Goal: Task Accomplishment & Management: Complete application form

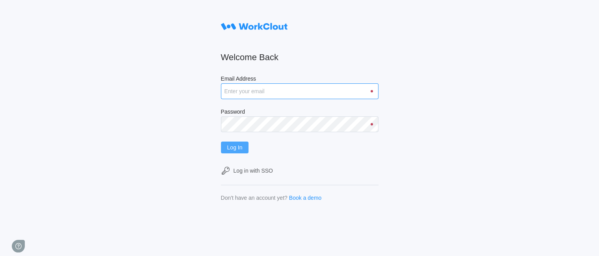
type input "[EMAIL_ADDRESS][DOMAIN_NAME]"
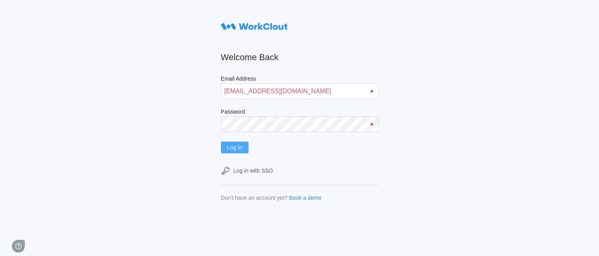
click at [233, 147] on span "Log In" at bounding box center [234, 148] width 15 height 6
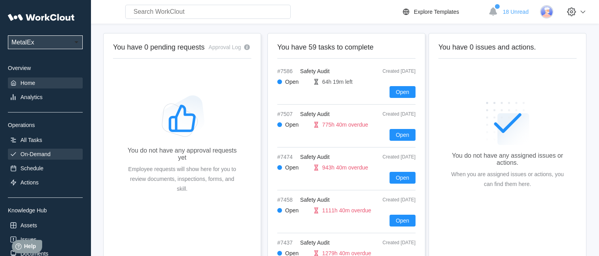
click at [47, 155] on div "On-Demand" at bounding box center [35, 154] width 30 height 6
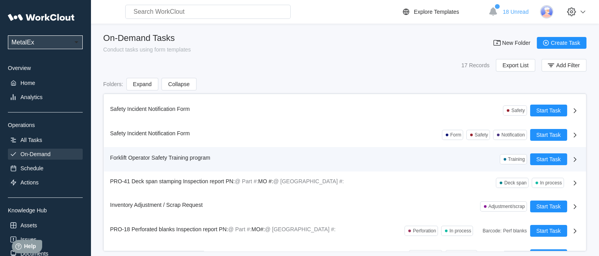
scroll to position [256, 0]
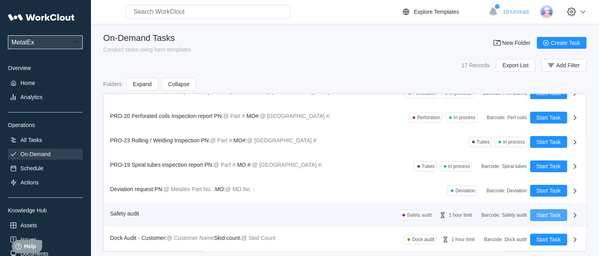
click at [539, 215] on span "Start Task" at bounding box center [548, 216] width 24 height 6
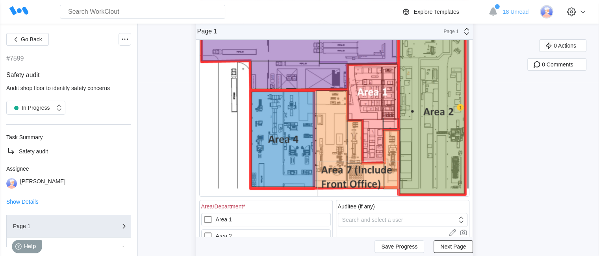
scroll to position [236, 0]
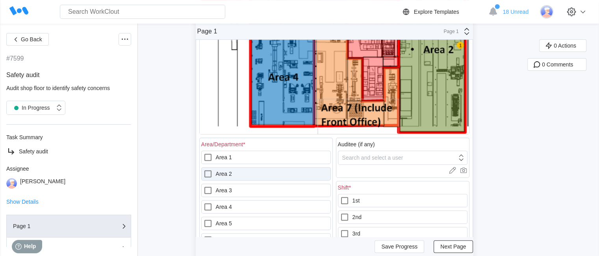
click at [246, 174] on label "Area 2" at bounding box center [265, 173] width 129 height 13
click at [203, 170] on 2 "Area 2" at bounding box center [203, 169] width 0 height 0
checkbox 2 "true"
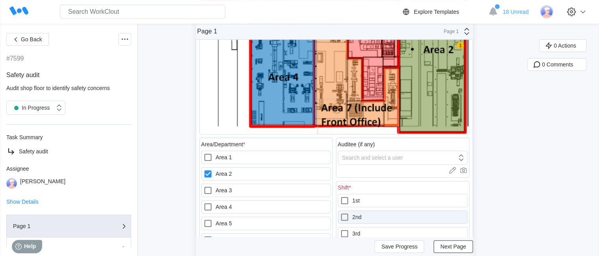
click at [362, 214] on label "2nd" at bounding box center [402, 217] width 129 height 13
click at [340, 213] on input "2nd" at bounding box center [340, 213] width 0 height 0
checkbox input "true"
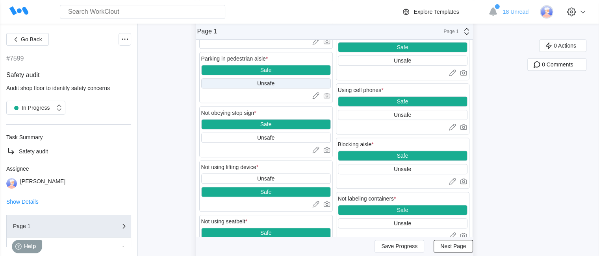
scroll to position [630, 0]
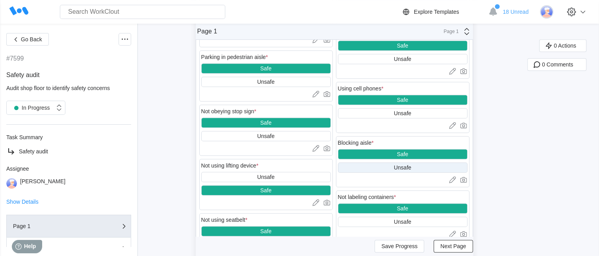
click at [417, 169] on div "Unsafe" at bounding box center [402, 168] width 129 height 10
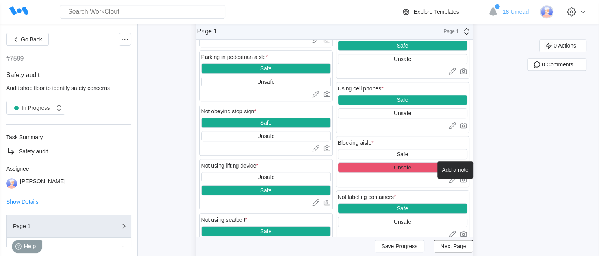
click at [453, 182] on icon at bounding box center [452, 180] width 8 height 8
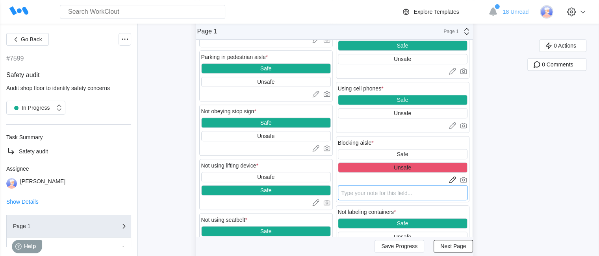
click at [390, 195] on textarea at bounding box center [402, 192] width 129 height 15
type textarea "sk"
type textarea "x"
type textarea "ski"
type textarea "x"
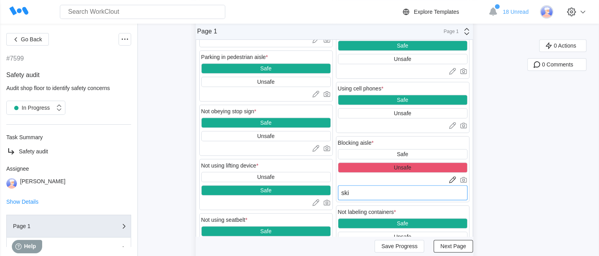
type textarea "skid"
type textarea "x"
type textarea "skid"
type textarea "x"
type textarea "skid w"
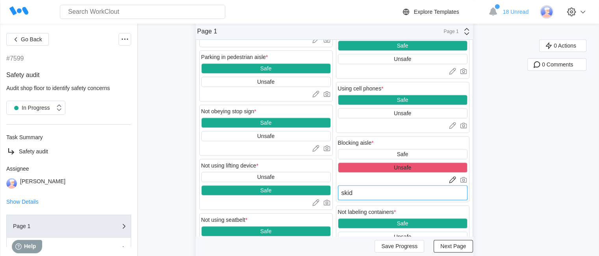
type textarea "x"
type textarea "skid wi"
type textarea "x"
type textarea "skid wit"
type textarea "x"
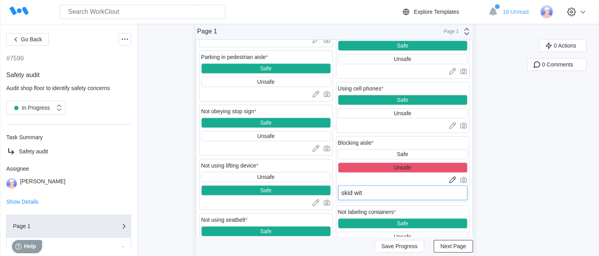
type textarea "skid with"
type textarea "x"
type textarea "skid with"
type textarea "x"
type textarea "skid with p"
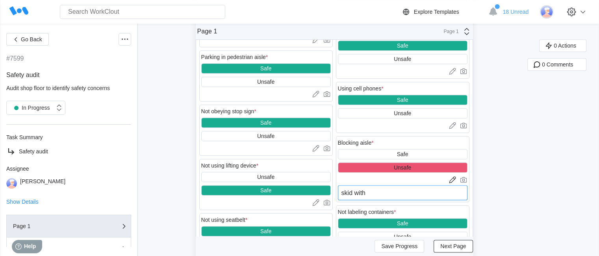
type textarea "x"
type textarea "skid with pa"
type textarea "x"
type textarea "skid with par"
type textarea "x"
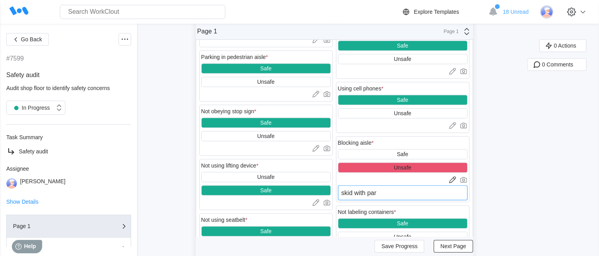
type textarea "skid with part"
type textarea "x"
type textarea "skid with parts"
type textarea "x"
type textarea "skid with parts"
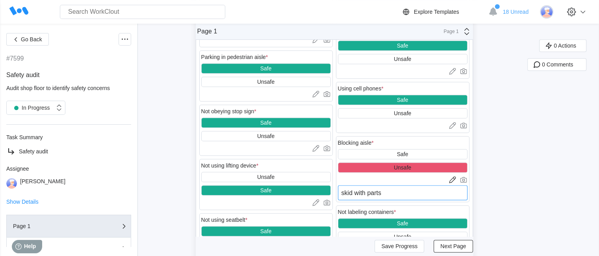
type textarea "x"
type textarea "skid with parts l"
type textarea "x"
type textarea "skid with parts le"
type textarea "x"
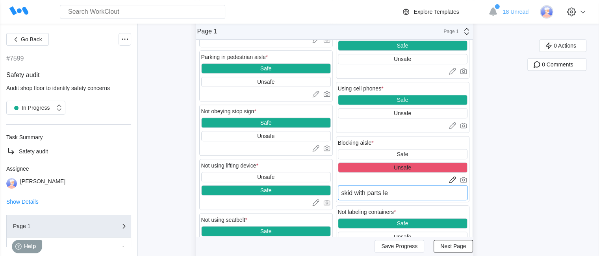
type textarea "skid with parts lef"
type textarea "x"
type textarea "skid with parts left"
type textarea "x"
type textarea "skid with parts left"
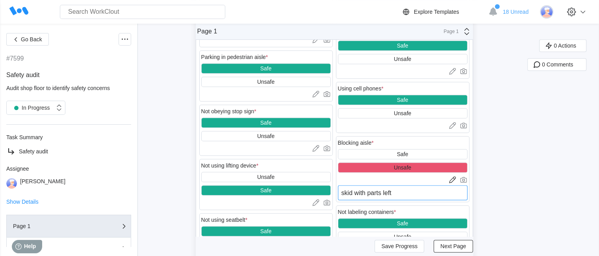
type textarea "x"
type textarea "skid with parts left o"
type textarea "x"
type textarea "skid with parts left on"
type textarea "x"
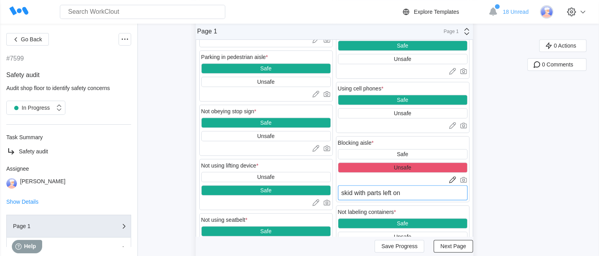
type textarea "skid with parts left on"
type textarea "x"
type textarea "skid with parts left on t"
type textarea "x"
type textarea "skid with parts left on th"
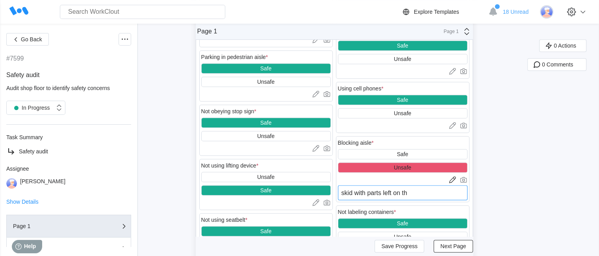
type textarea "x"
type textarea "skid with parts left on the"
type textarea "x"
type textarea "skid with parts left on the"
type textarea "x"
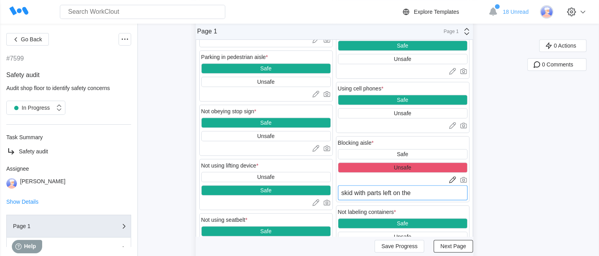
type textarea "skid with parts left on the w"
type textarea "x"
type textarea "skid with parts left on the wa"
type textarea "x"
type textarea "skid with parts left on the wal"
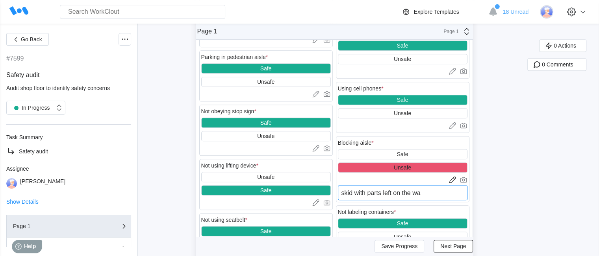
type textarea "x"
type textarea "skid with parts left on the wali"
type textarea "x"
type textarea "skid with parts left on the [PERSON_NAME]"
type textarea "x"
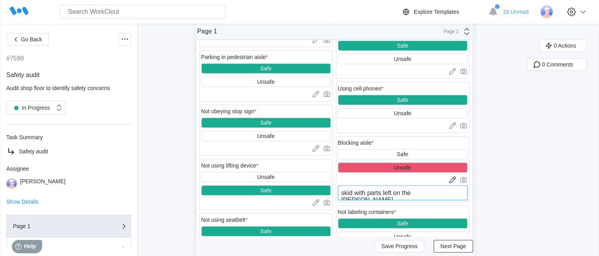
type textarea "skid with parts left on the waling"
type textarea "x"
type textarea "skid with parts left on the waling"
type textarea "x"
type textarea "skid with parts left on the waling a"
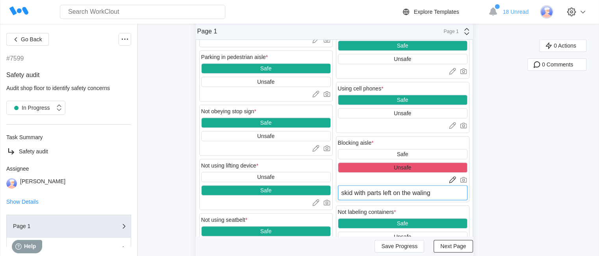
type textarea "x"
type textarea "skid with parts left on the waling ai"
type textarea "x"
type textarea "skid with parts left on the waling ais"
type textarea "x"
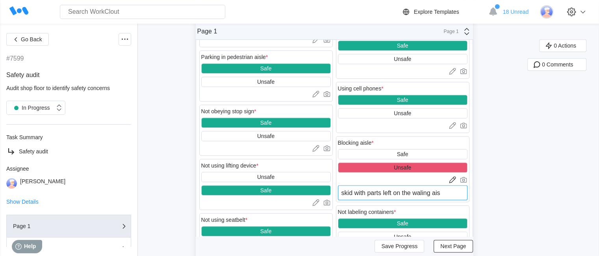
type textarea "skid with parts left on the waling aisl"
type textarea "x"
type textarea "skid with parts left on the waling aisle"
type textarea "x"
type textarea "skid with parts left on the waling aisle"
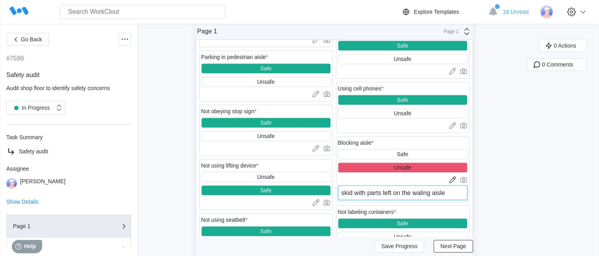
type textarea "x"
type textarea "skid with parts left on the waling aisle /"
type textarea "x"
type textarea "skid with parts left on the waling aisle /"
type textarea "x"
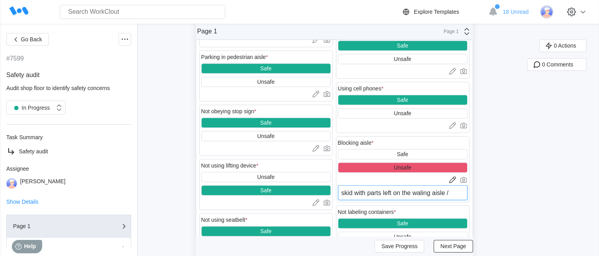
type textarea "skid with parts left on the waling aisle /"
type textarea "x"
type textarea "skid with parts left on"
type textarea "x"
type textarea "skid with parts left on"
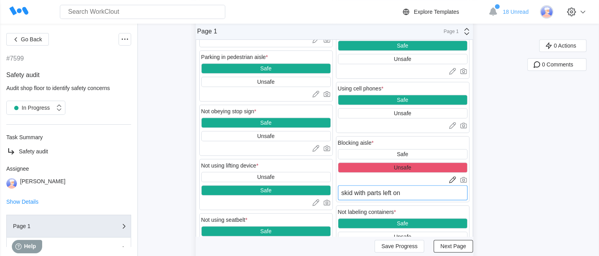
type textarea "x"
type textarea "skid with parts left on"
type textarea "x"
type textarea "skid with parts left on t"
type textarea "x"
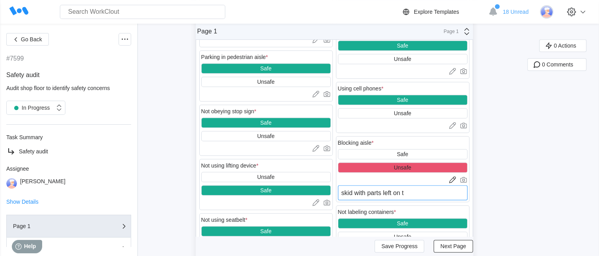
type textarea "skid with parts left on th"
type textarea "x"
type textarea "skid with parts left on the"
type textarea "x"
type textarea "skid with parts left on the"
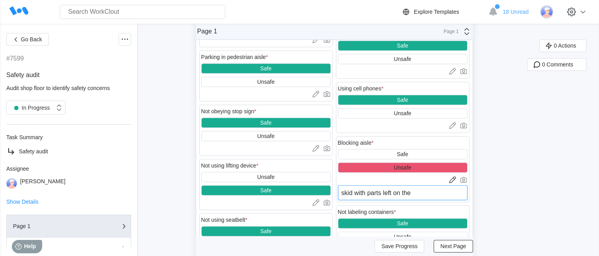
type textarea "x"
type textarea "skid with parts left on the w"
type textarea "x"
type textarea "skid with parts left on the wa"
type textarea "x"
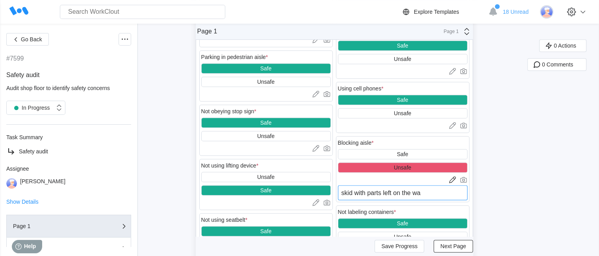
type textarea "skid with parts left on the w"
type textarea "x"
type textarea "skid with parts left on the"
type textarea "x"
type textarea "skid with parts left on the"
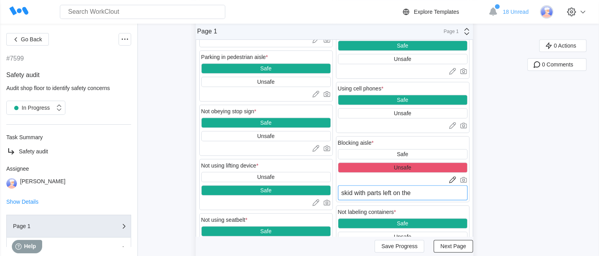
type textarea "x"
type textarea "skid with parts left on th"
type textarea "x"
type textarea "skid with parts left on t"
type textarea "x"
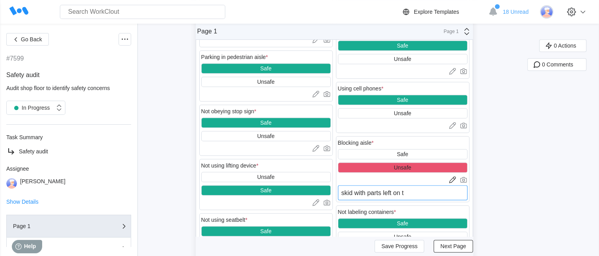
type textarea "skid with parts left on"
type textarea "x"
type textarea "skid with parts left on"
type textarea "x"
type textarea "skid with parts left o"
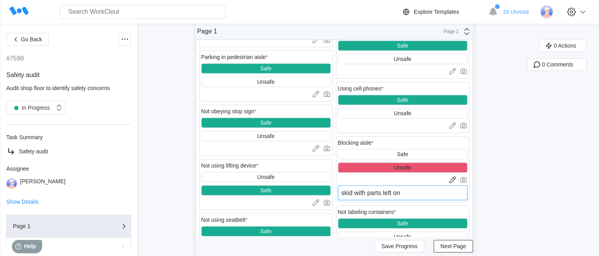
type textarea "x"
type textarea "skid with parts left"
type textarea "x"
type textarea "skid with parts left i"
type textarea "x"
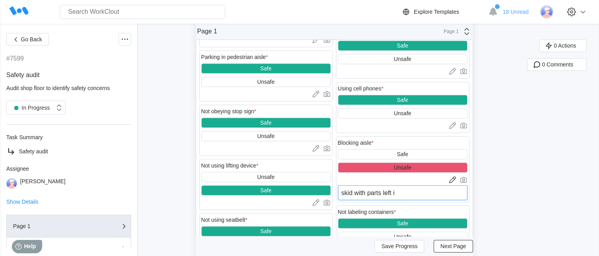
type textarea "skid with parts left in"
type textarea "x"
type textarea "skid with parts left in"
type textarea "x"
type textarea "skid with parts left in t"
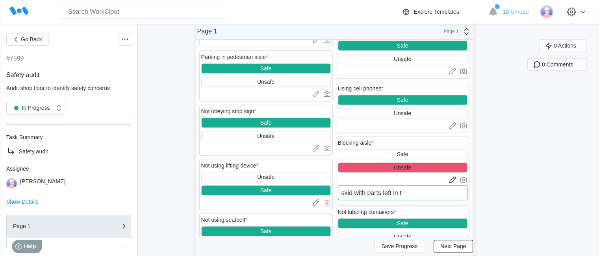
type textarea "x"
type textarea "skid with parts left in th"
type textarea "x"
type textarea "skid with parts left in the"
type textarea "x"
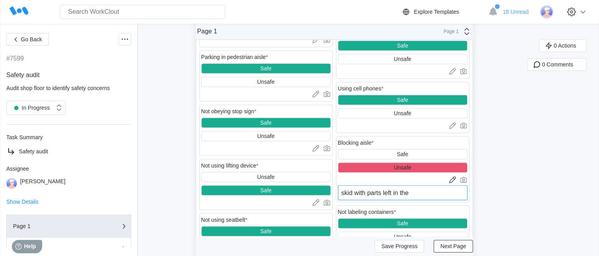
type textarea "skid with parts left in the"
type textarea "x"
type textarea "skid with parts left in the w"
type textarea "x"
type textarea "skid with parts left in the [GEOGRAPHIC_DATA]"
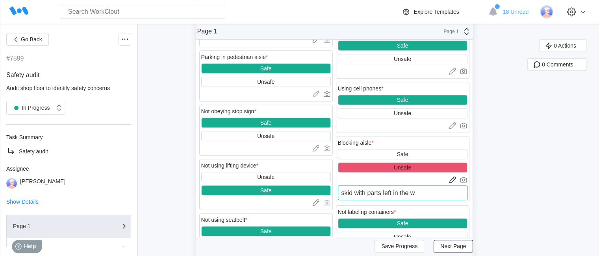
type textarea "x"
type textarea "skid with parts left in the wal"
type textarea "x"
type textarea "skid with parts left in the walk"
type textarea "x"
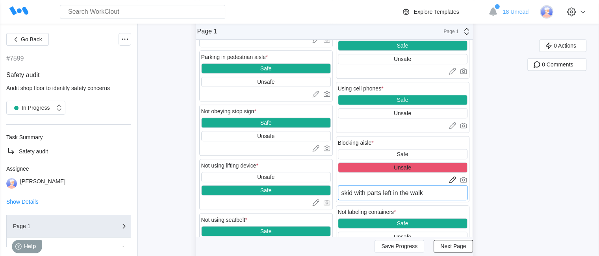
type textarea "skid with parts left in the walki"
type textarea "x"
type textarea "skid with parts left in the walkin"
type textarea "x"
type textarea "skid with parts left in the walking"
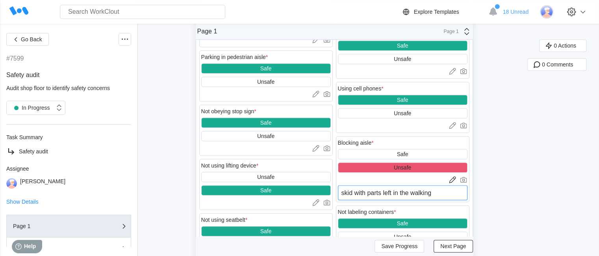
type textarea "x"
type textarea "skid with parts left in the walking"
type textarea "x"
type textarea "skid with parts left in the walking a"
type textarea "x"
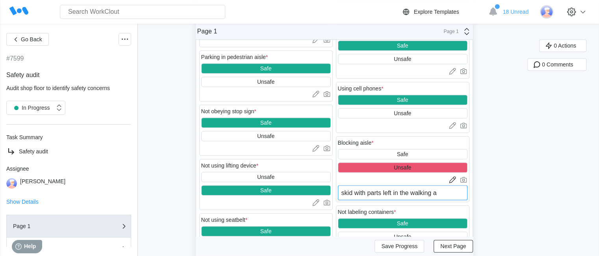
type textarea "skid with parts left in the walking ai"
type textarea "x"
type textarea "skid with parts left in the walking ais"
type textarea "x"
type textarea "skid with parts left in the walking aisl"
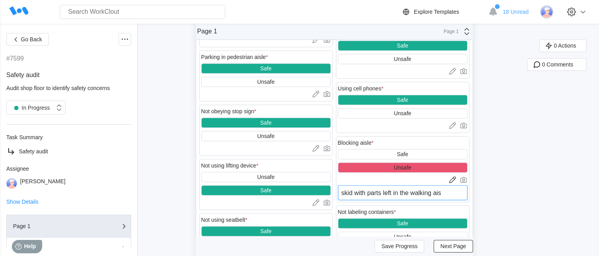
type textarea "x"
type textarea "skid with parts left in the walking aisle"
type textarea "x"
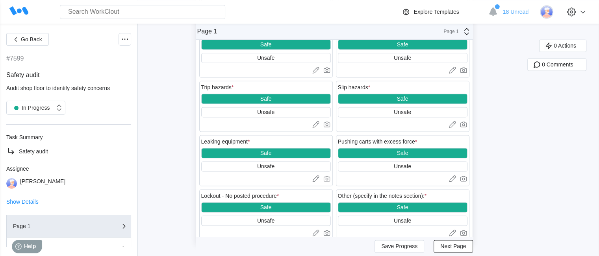
scroll to position [1212, 0]
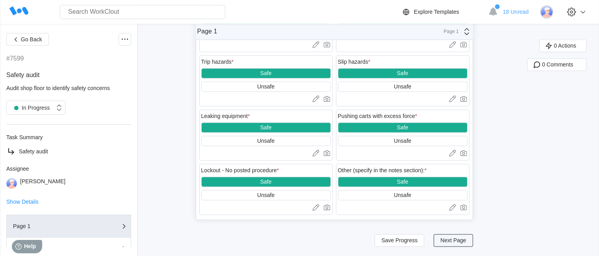
click at [452, 238] on span "Next Page" at bounding box center [453, 241] width 26 height 6
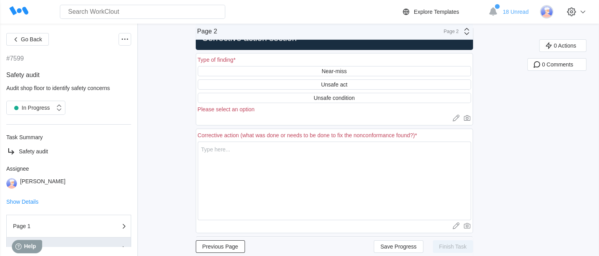
scroll to position [0, 0]
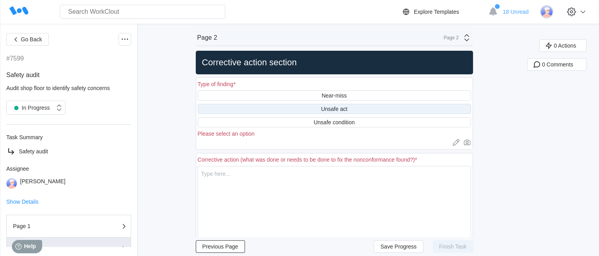
click at [347, 106] on div "Unsafe act" at bounding box center [334, 109] width 26 height 6
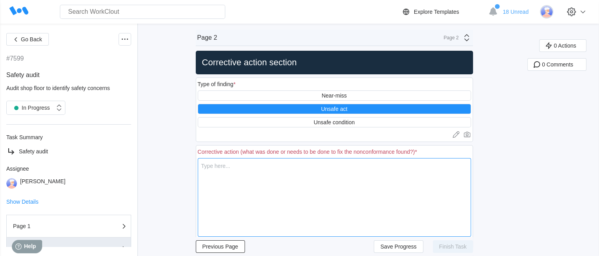
click at [329, 186] on textarea at bounding box center [334, 197] width 273 height 79
type textarea "m"
type textarea "x"
type textarea "mo"
type textarea "x"
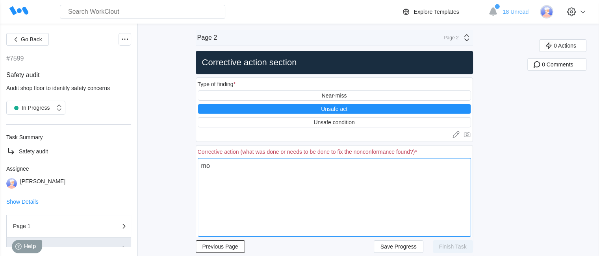
type textarea "mov"
type textarea "x"
type textarea "move"
type textarea "x"
type textarea "moved"
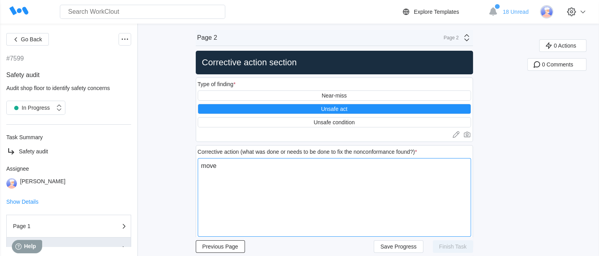
type textarea "x"
type textarea "moved"
type textarea "x"
type textarea "moved t"
type textarea "x"
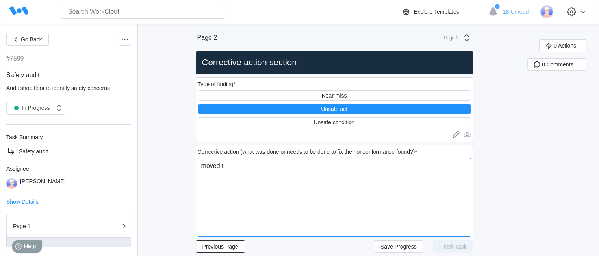
type textarea "moved th"
type textarea "x"
type textarea "moved the"
type textarea "x"
type textarea "moved the"
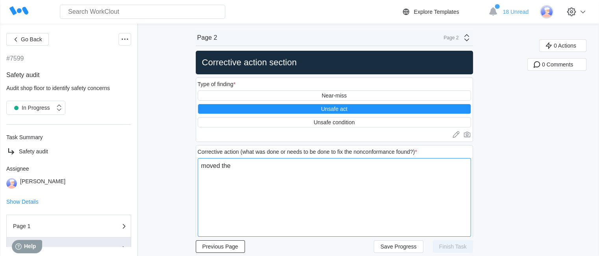
type textarea "x"
type textarea "moved the s"
type textarea "x"
type textarea "moved the sk"
type textarea "x"
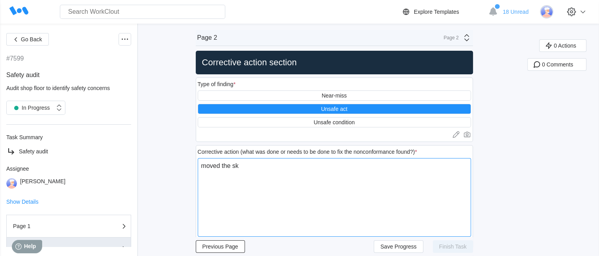
type textarea "moved the ski"
type textarea "x"
type textarea "moved the skid"
type textarea "x"
type textarea "moved the skids"
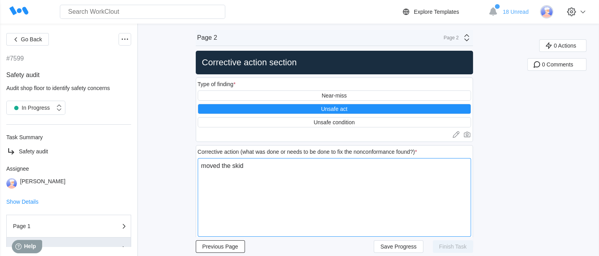
type textarea "x"
type textarea "moved the skid"
type textarea "x"
type textarea "moved the skid"
type textarea "x"
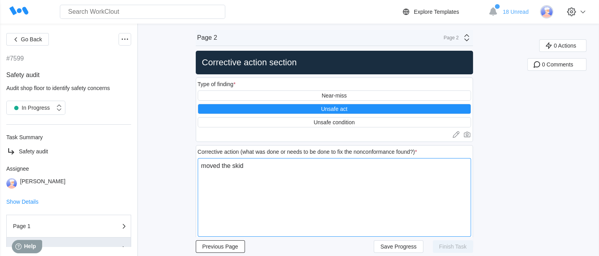
type textarea "moved the skid o"
type textarea "x"
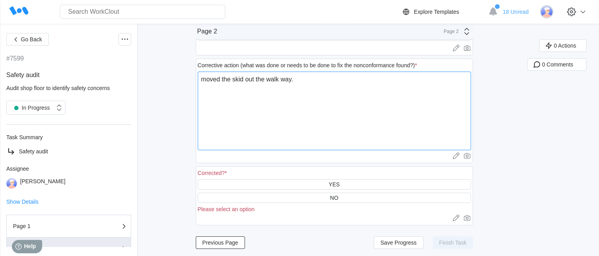
scroll to position [90, 0]
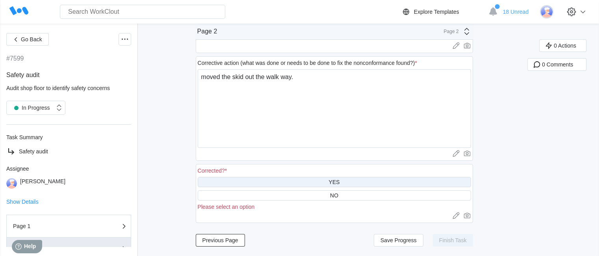
click at [339, 179] on div "YES" at bounding box center [333, 182] width 11 height 6
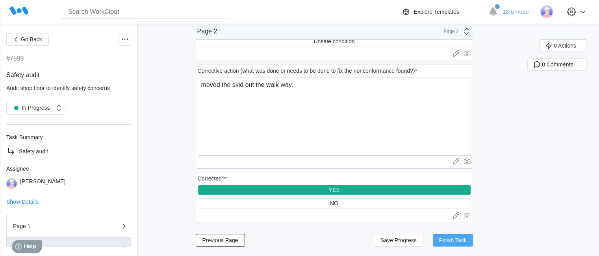
click at [448, 242] on span "Finish Task" at bounding box center [453, 241] width 28 height 6
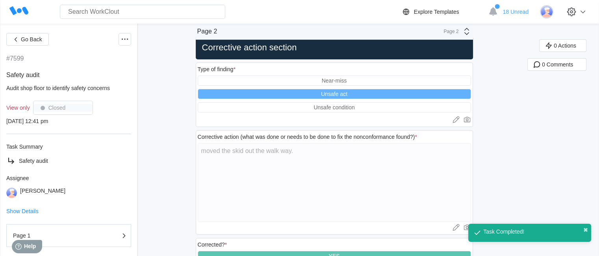
scroll to position [0, 0]
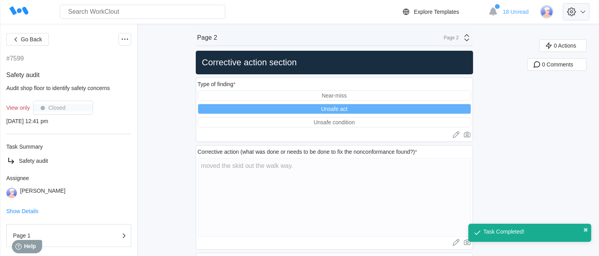
click at [578, 13] on icon at bounding box center [570, 11] width 13 height 13
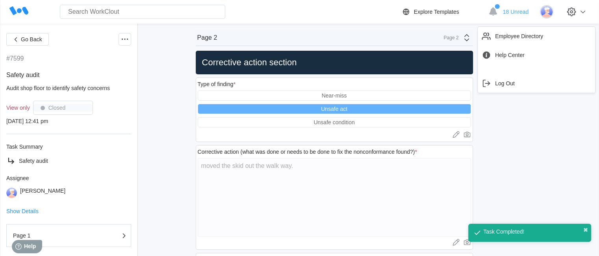
click at [531, 144] on div "Go Back #7599 Safety audit Audit shop floor to identify safety concerns View on…" at bounding box center [299, 171] width 599 height 295
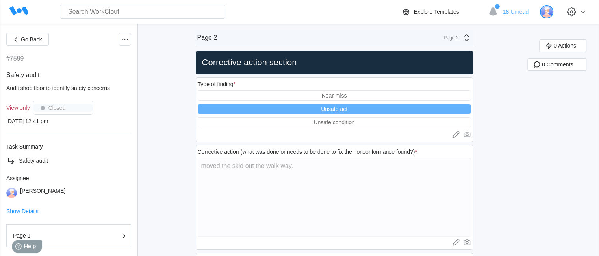
click at [550, 8] on img at bounding box center [546, 11] width 13 height 13
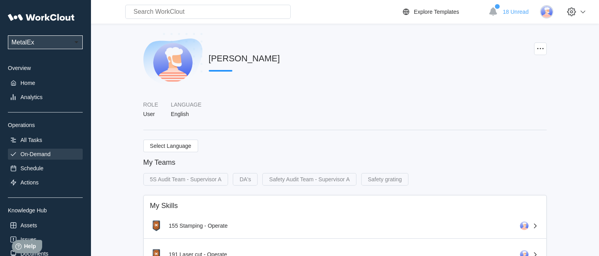
click at [44, 154] on div "On-Demand" at bounding box center [35, 154] width 30 height 6
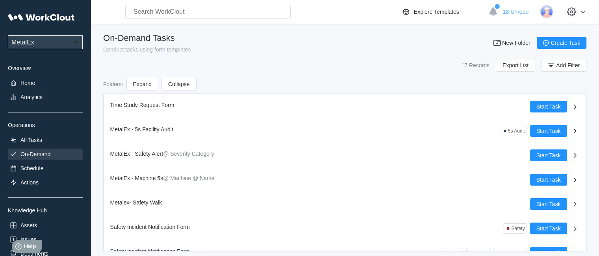
scroll to position [256, 0]
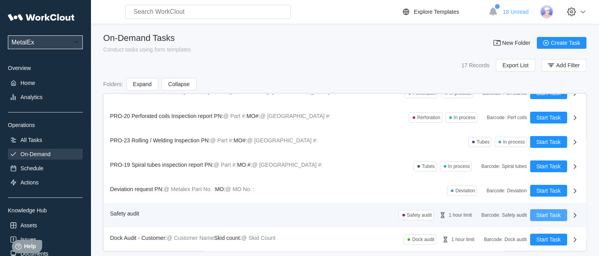
click at [530, 209] on button "Start Task" at bounding box center [548, 215] width 37 height 12
click at [536, 213] on span "Start Task" at bounding box center [548, 216] width 24 height 6
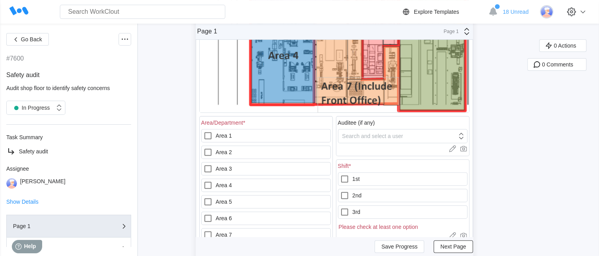
scroll to position [276, 0]
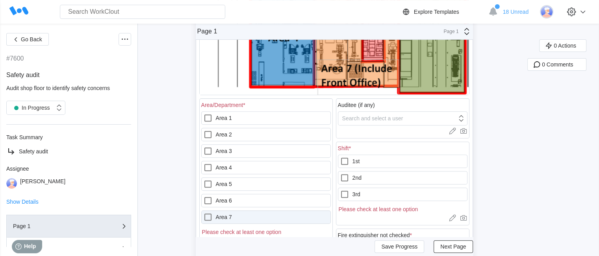
click at [235, 211] on label "Area 7" at bounding box center [265, 217] width 129 height 13
click at [203, 213] on 7 "Area 7" at bounding box center [203, 213] width 0 height 0
checkbox 7 "true"
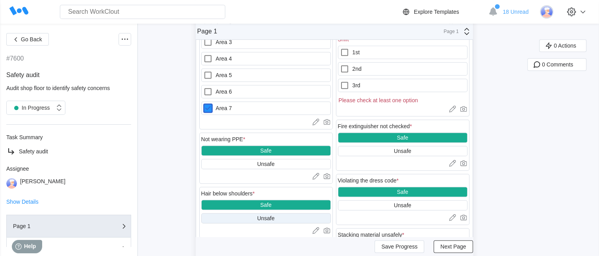
scroll to position [394, 0]
